Goal: Navigation & Orientation: Find specific page/section

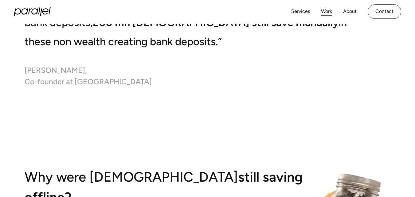
scroll to position [810, 0]
click at [327, 10] on link "Work" at bounding box center [326, 11] width 11 height 9
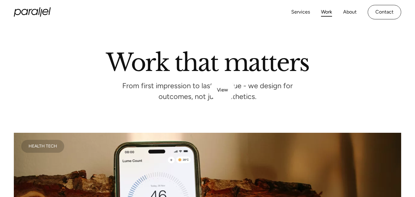
scroll to position [123, 0]
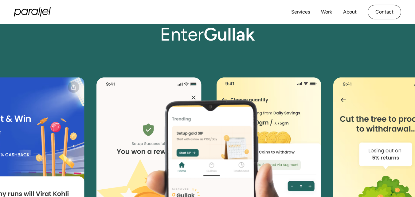
scroll to position [1214, 0]
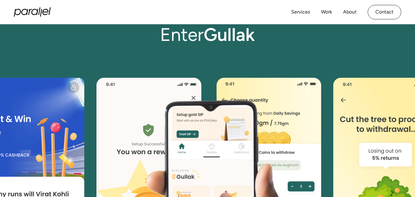
click at [219, 120] on image at bounding box center [219, 189] width 434 height 278
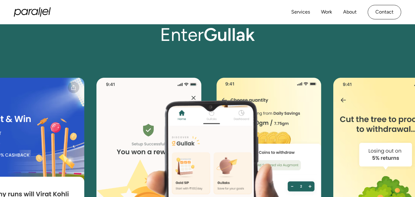
click at [219, 120] on image at bounding box center [219, 189] width 434 height 278
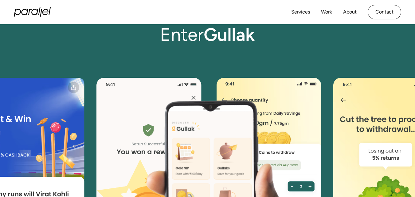
click at [219, 120] on image at bounding box center [219, 189] width 434 height 278
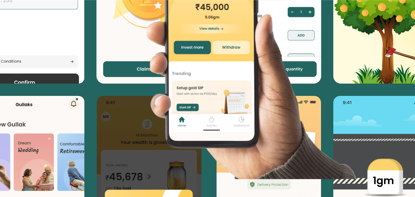
scroll to position [1435, 0]
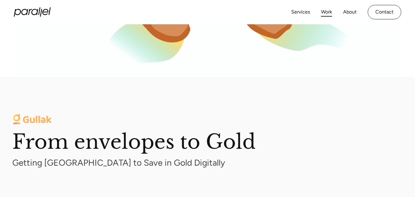
click at [324, 13] on link "Work" at bounding box center [326, 12] width 11 height 9
